Goal: Information Seeking & Learning: Learn about a topic

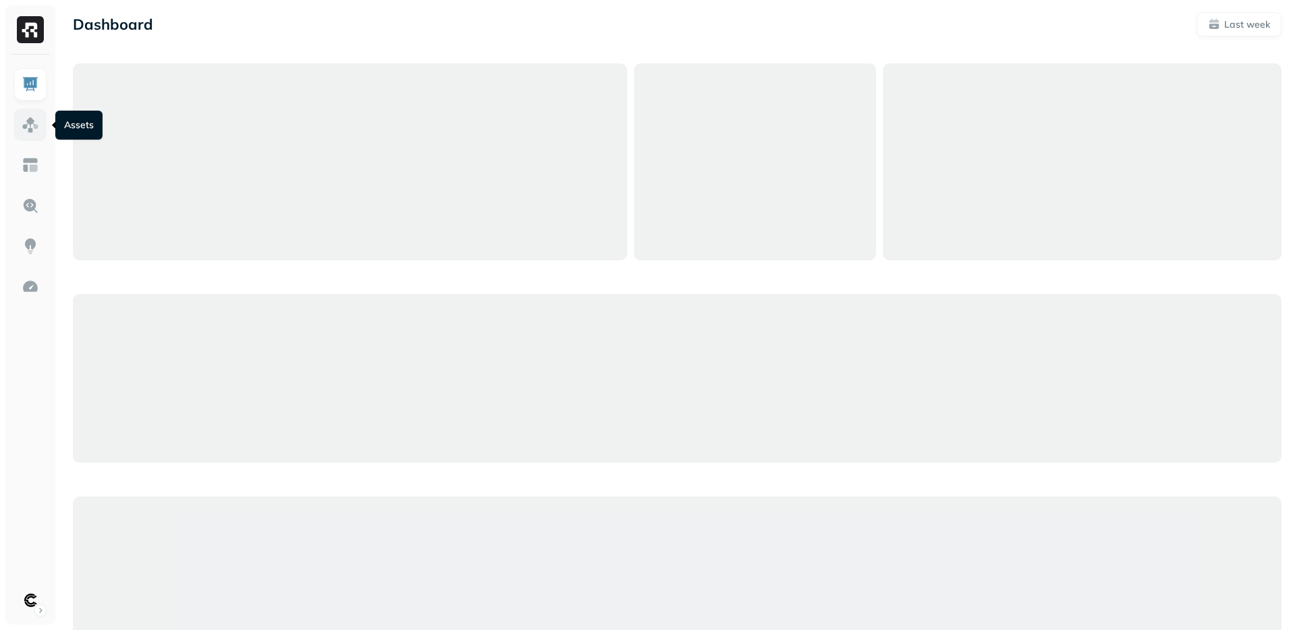
click at [28, 126] on img at bounding box center [31, 125] width 18 height 18
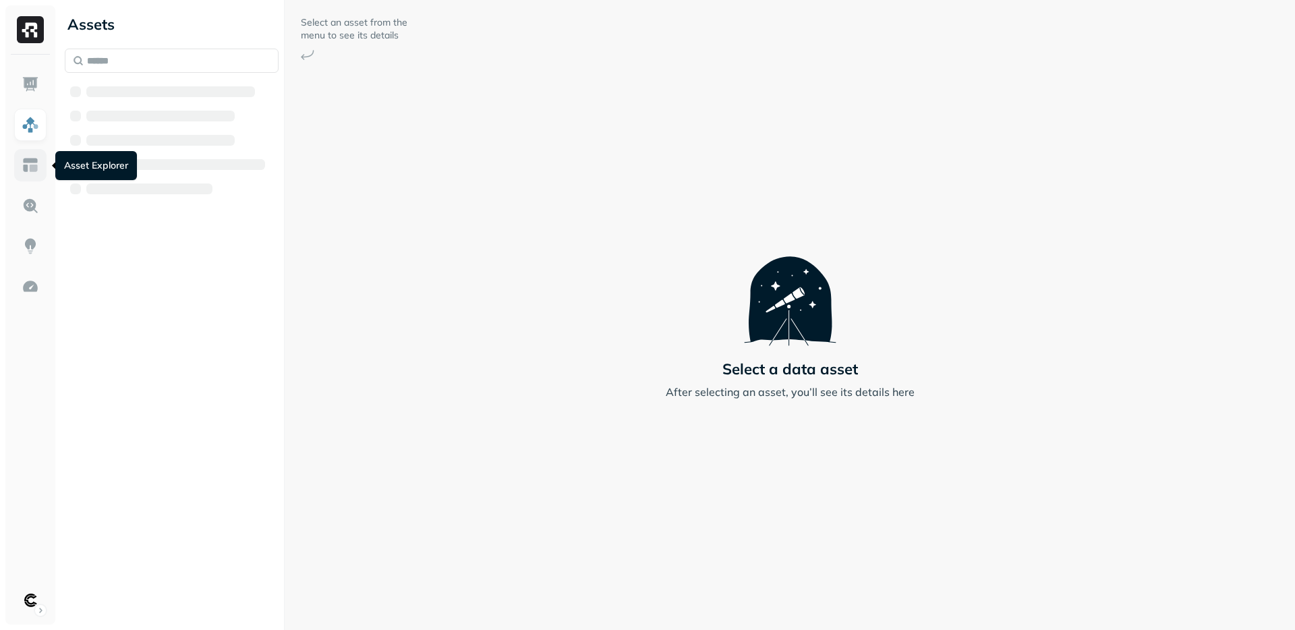
click at [31, 162] on img at bounding box center [31, 165] width 18 height 18
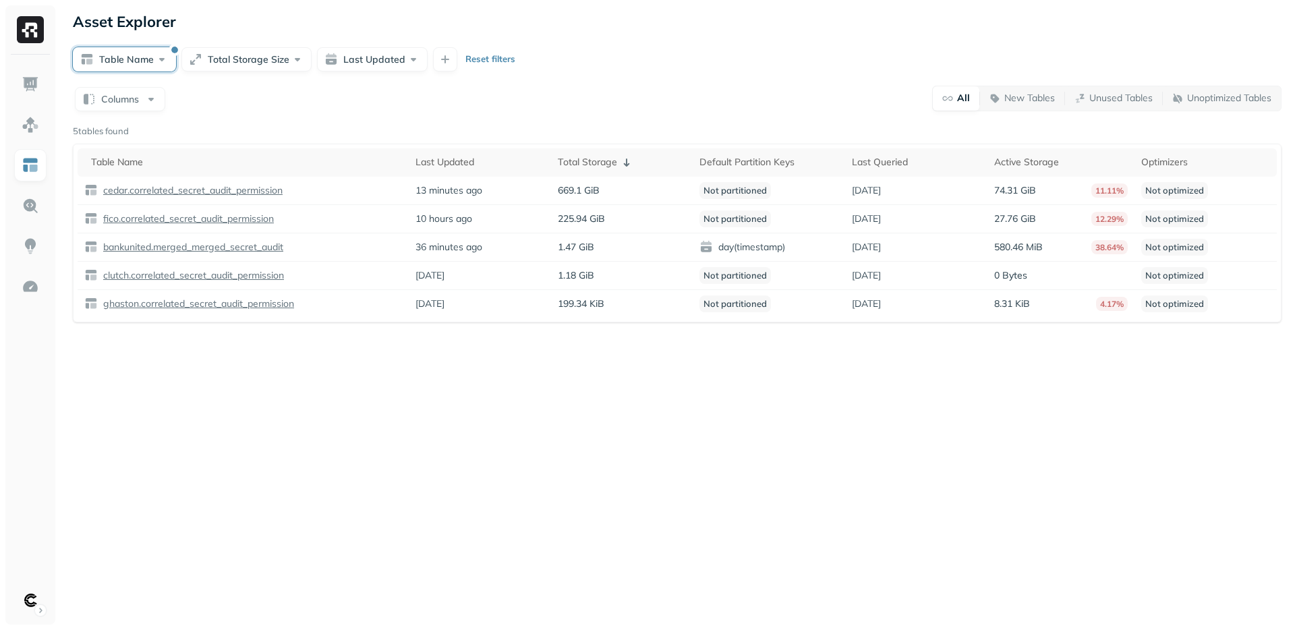
click at [146, 57] on button "Table Name" at bounding box center [124, 59] width 103 height 24
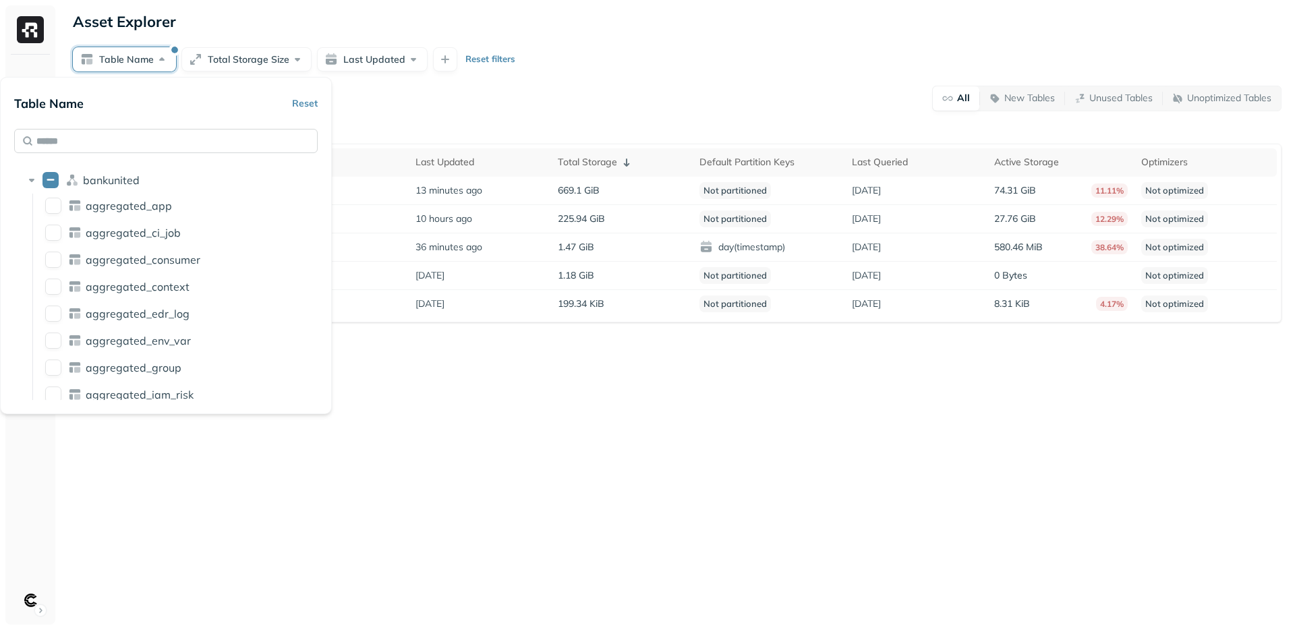
click at [119, 135] on input "text" at bounding box center [166, 141] width 304 height 24
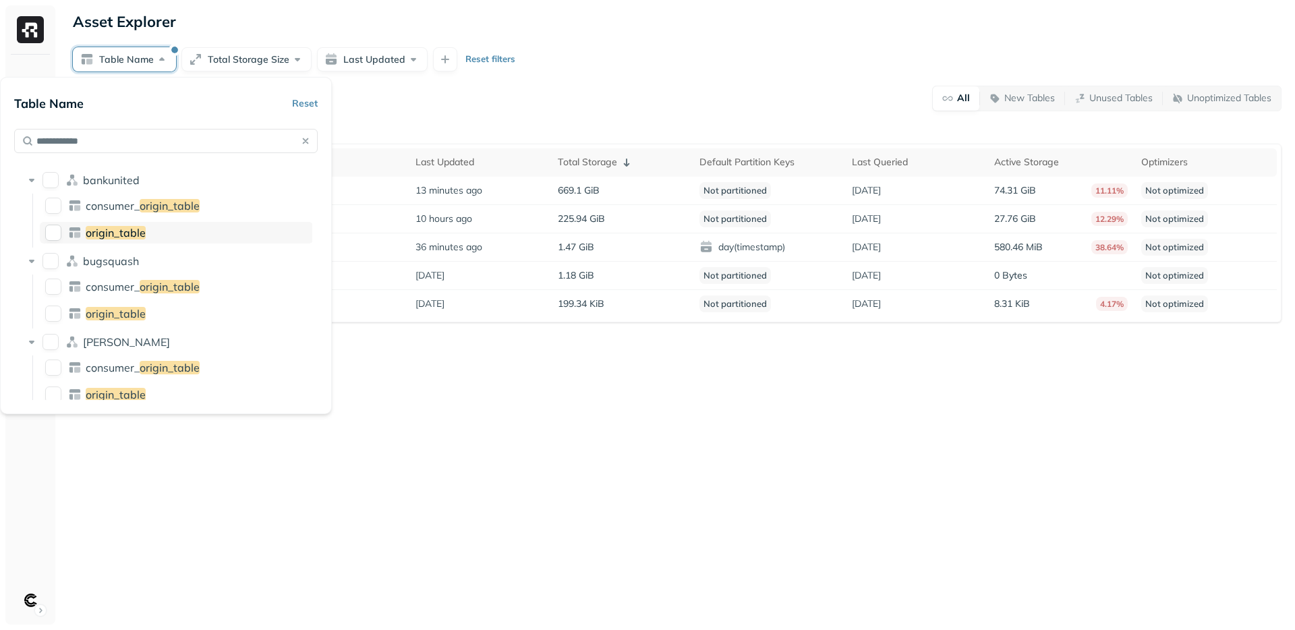
type input "**********"
click at [111, 231] on span "origin_table" at bounding box center [116, 232] width 60 height 13
click at [428, 407] on div "Asset Explorer Table Name Total Storage Size Last Updated Reset filters Columns…" at bounding box center [677, 315] width 1236 height 630
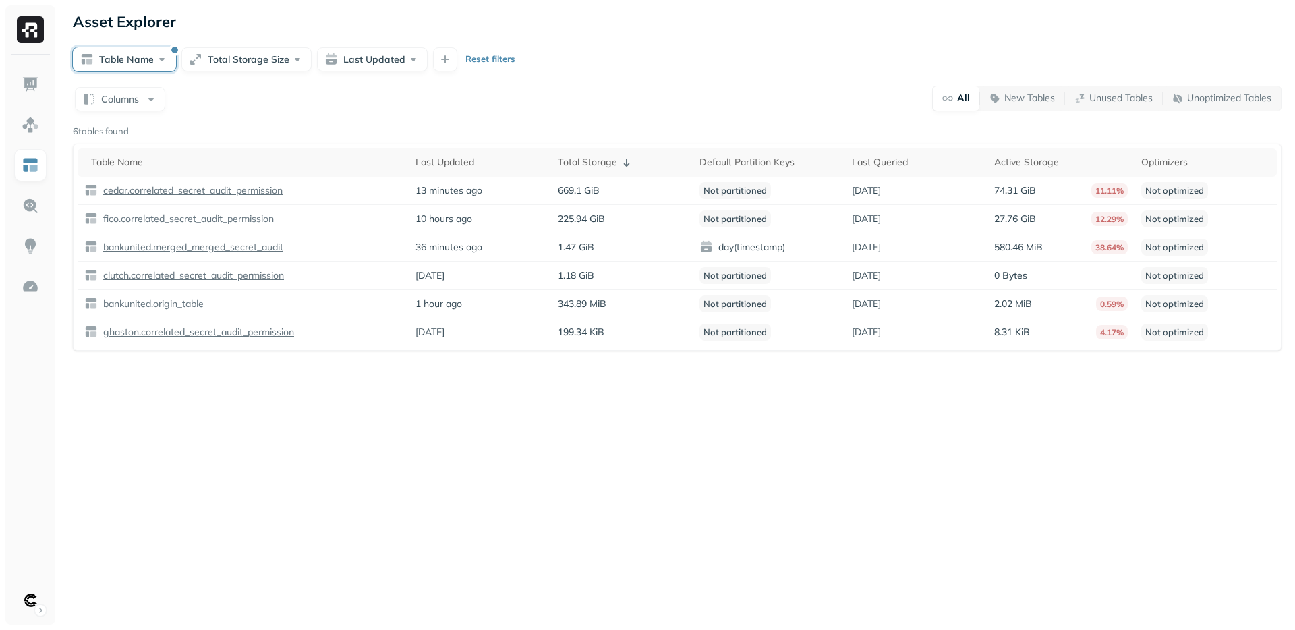
click at [133, 60] on button "Table Name" at bounding box center [124, 59] width 103 height 24
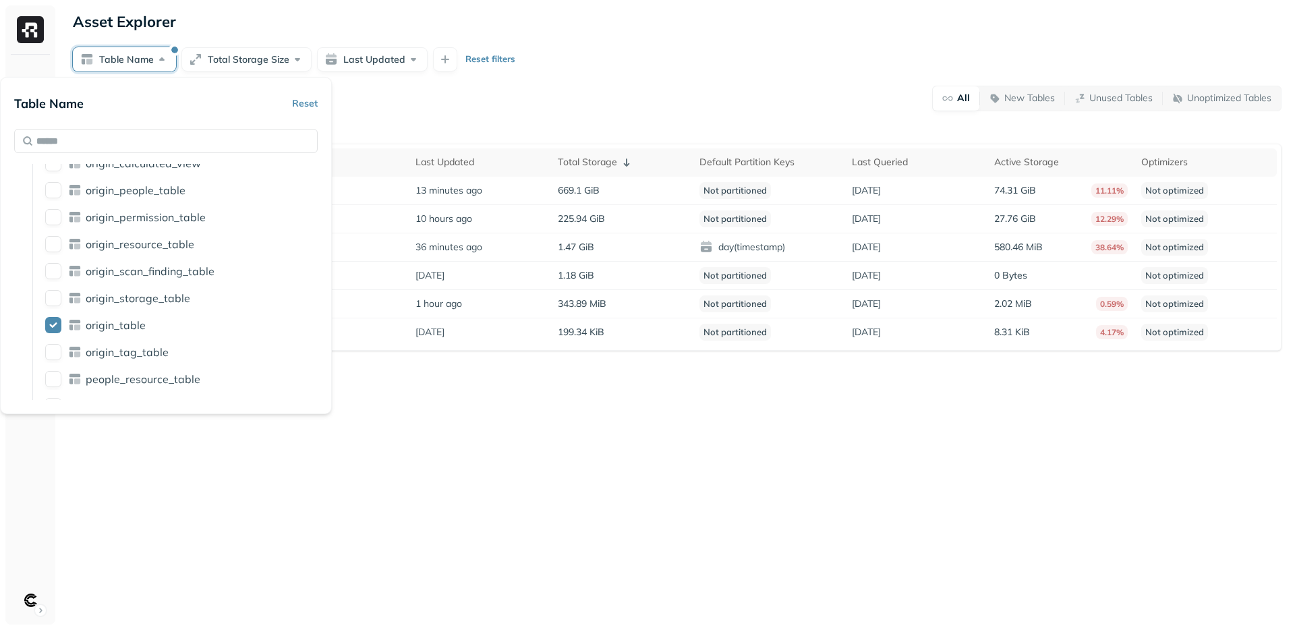
scroll to position [3146, 0]
click at [439, 406] on div "Asset Explorer Table Name Total Storage Size Last Updated Reset filters Columns…" at bounding box center [677, 315] width 1236 height 630
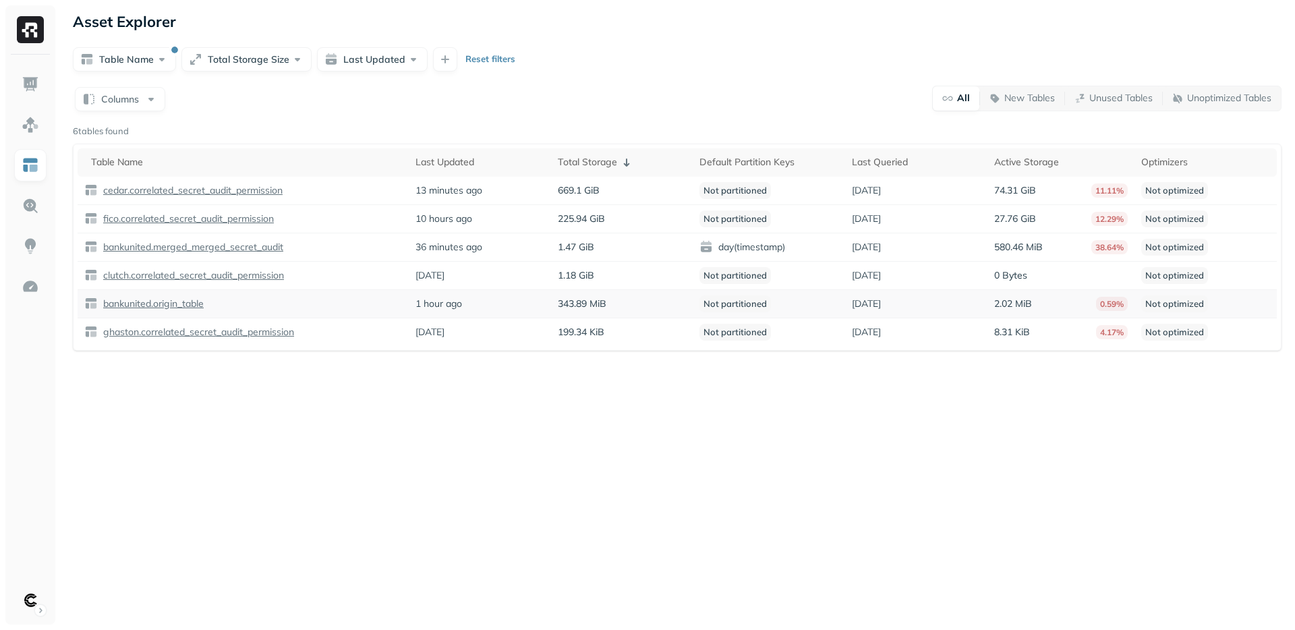
click at [186, 304] on p "bankunited.origin_table" at bounding box center [152, 303] width 103 height 13
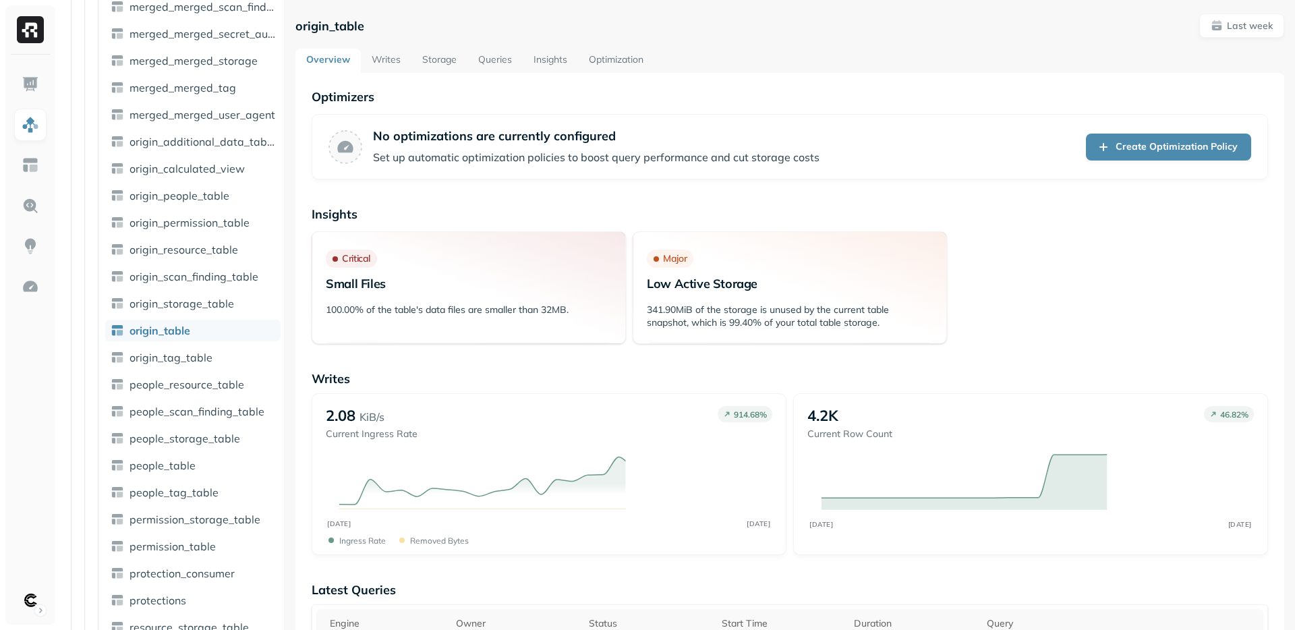
scroll to position [3118, 0]
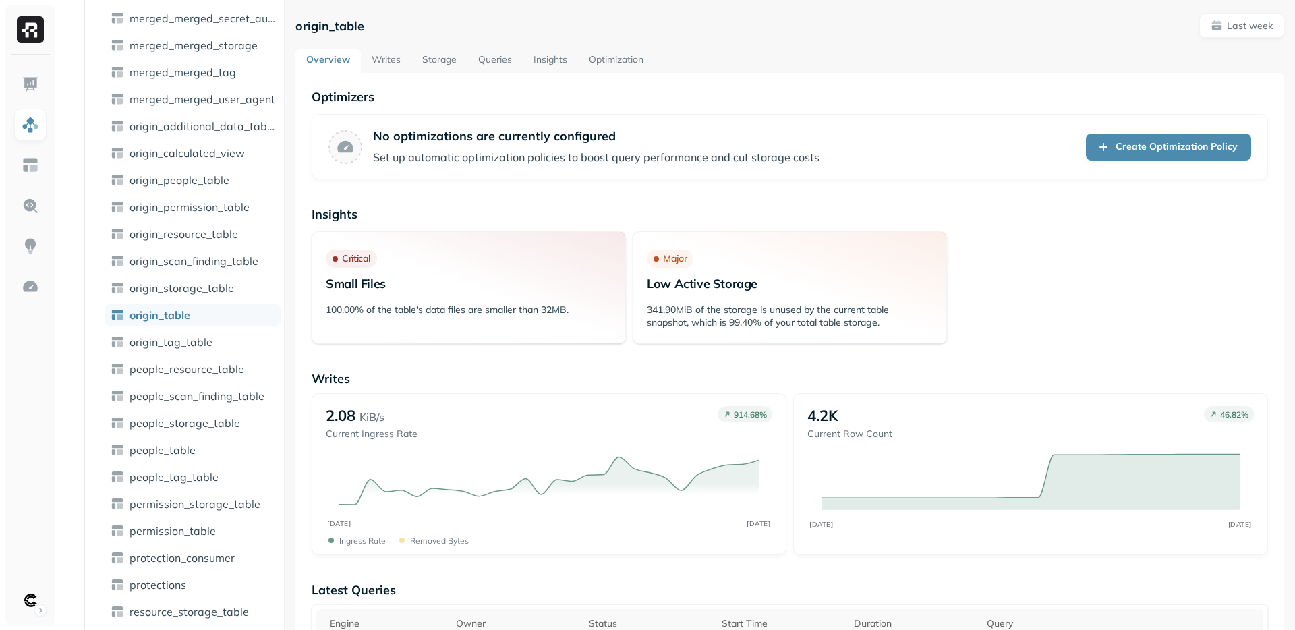
click at [430, 65] on link "Storage" at bounding box center [439, 61] width 56 height 24
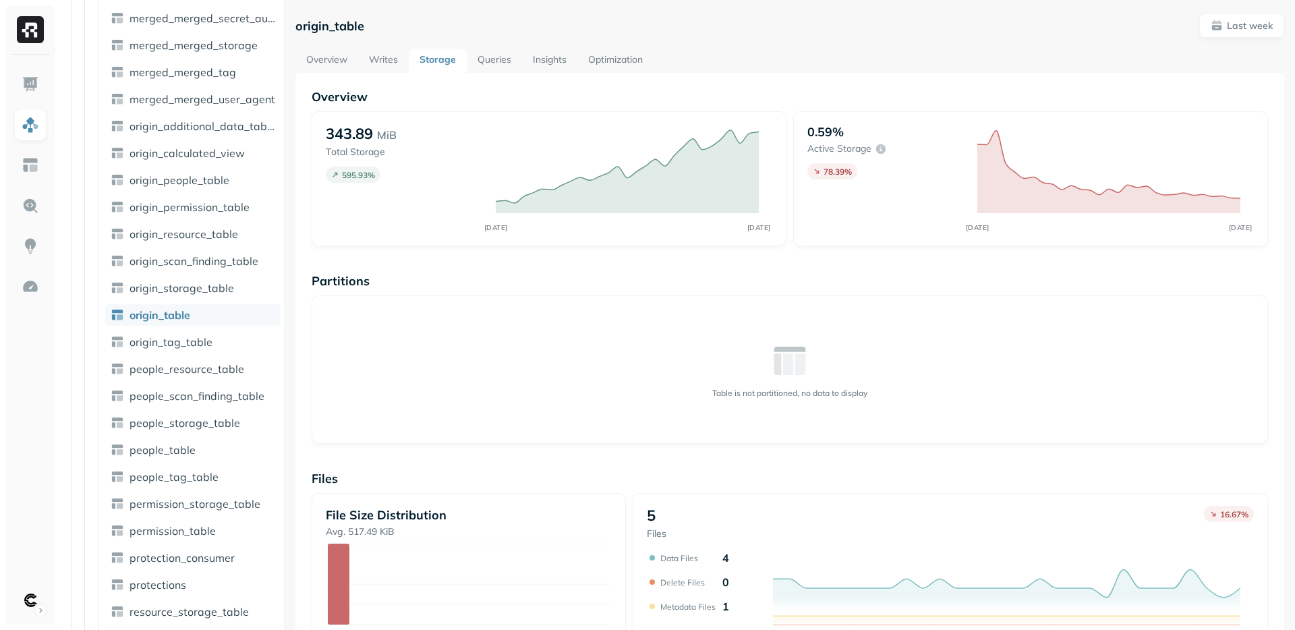
click at [376, 63] on link "Writes" at bounding box center [383, 61] width 51 height 24
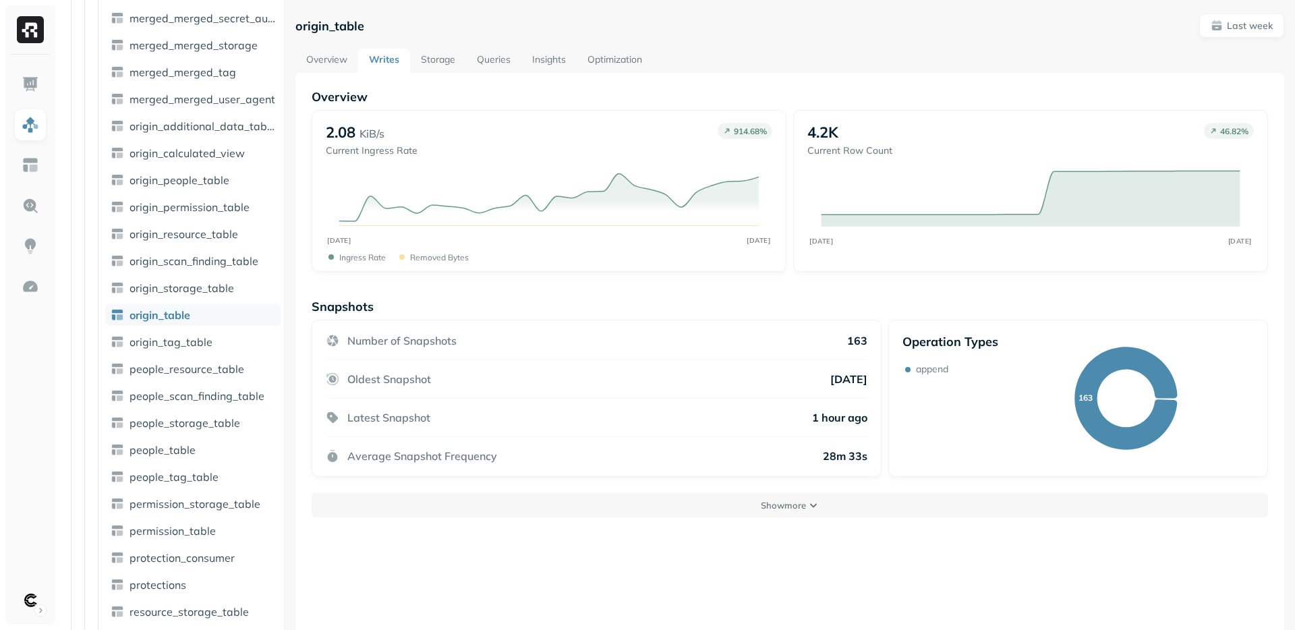
click at [440, 60] on link "Storage" at bounding box center [438, 61] width 56 height 24
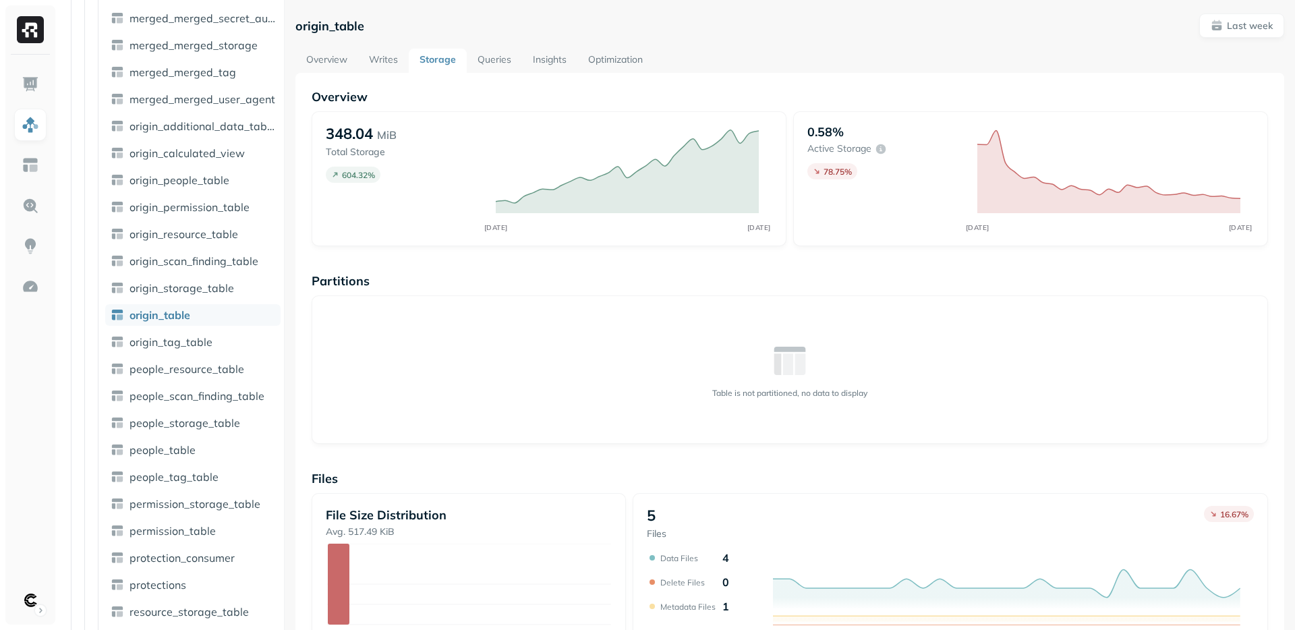
click at [330, 59] on link "Overview" at bounding box center [326, 61] width 63 height 24
